Goal: Task Accomplishment & Management: Manage account settings

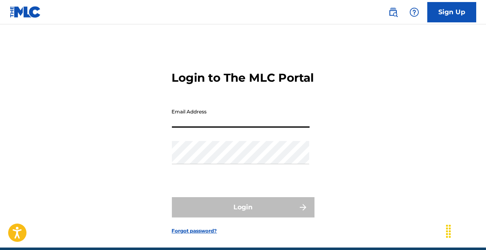
click at [209, 127] on input "Email Address" at bounding box center [241, 116] width 138 height 23
type input "[EMAIL_ADDRESS][DOMAIN_NAME]"
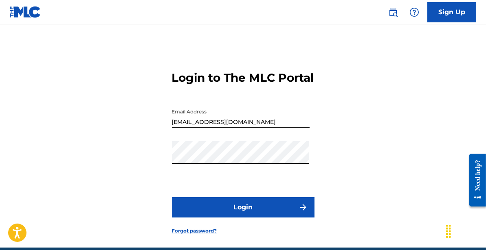
click at [214, 218] on button "Login" at bounding box center [243, 207] width 142 height 20
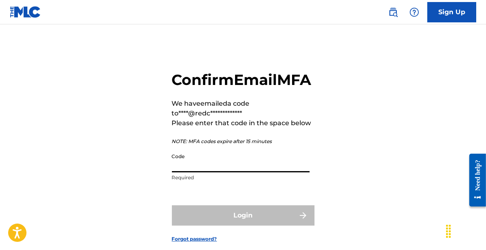
click at [217, 173] on input "Code" at bounding box center [241, 160] width 138 height 23
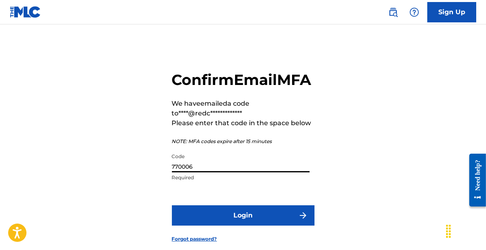
type input "770006"
click at [172, 206] on button "Login" at bounding box center [243, 216] width 142 height 20
